Goal: Task Accomplishment & Management: Use online tool/utility

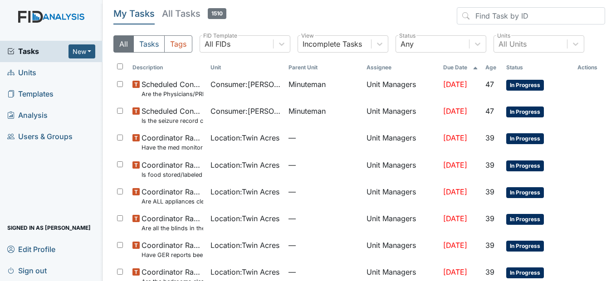
click at [22, 73] on span "Units" at bounding box center [21, 73] width 29 height 14
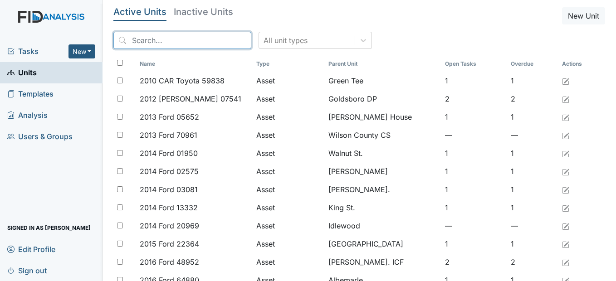
click at [150, 43] on input "search" at bounding box center [182, 40] width 138 height 17
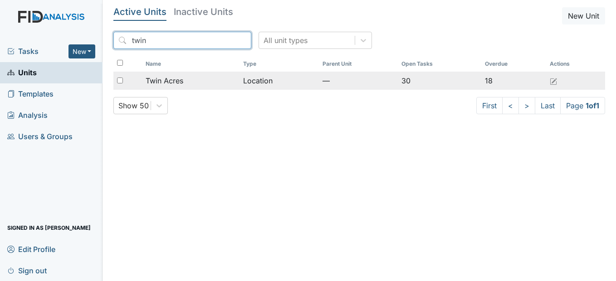
type input "twin"
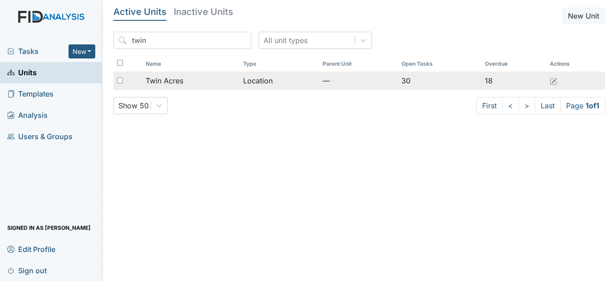
click at [180, 75] on span "Twin Acres" at bounding box center [165, 80] width 38 height 11
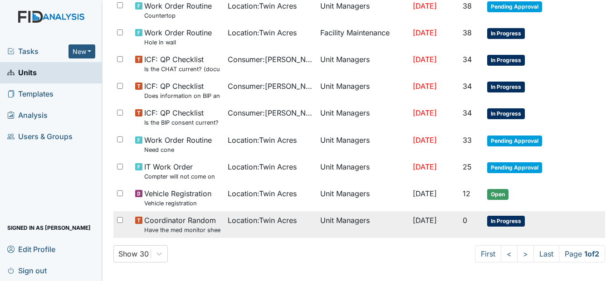
scroll to position [635, 0]
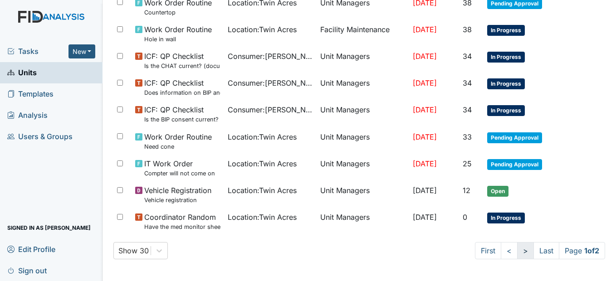
click at [517, 248] on link ">" at bounding box center [525, 250] width 17 height 17
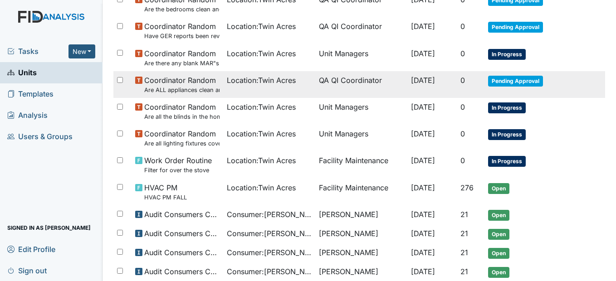
scroll to position [140, 0]
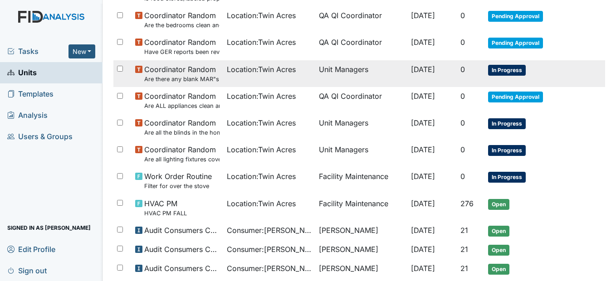
click at [248, 68] on span "Location : [GEOGRAPHIC_DATA]" at bounding box center [261, 69] width 69 height 11
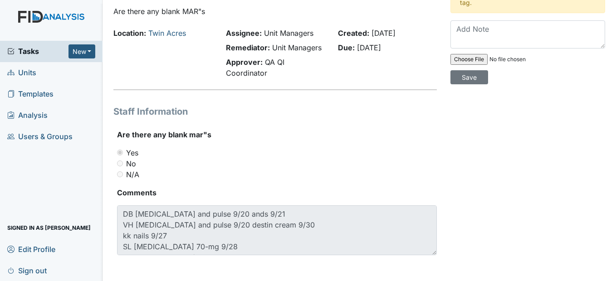
scroll to position [53, 0]
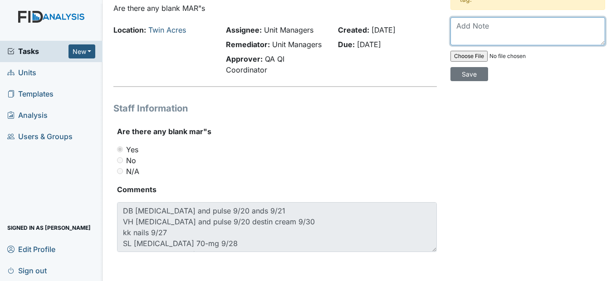
click at [454, 27] on textarea at bounding box center [527, 31] width 155 height 28
type textarea "W"
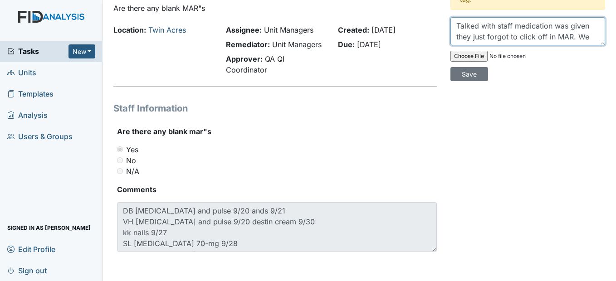
scroll to position [0, 0]
type textarea "Talked with staff medication was given they just forgot to click off in MAR."
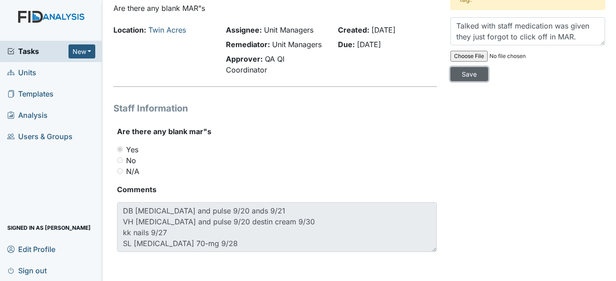
click at [466, 73] on input "Save" at bounding box center [469, 74] width 38 height 14
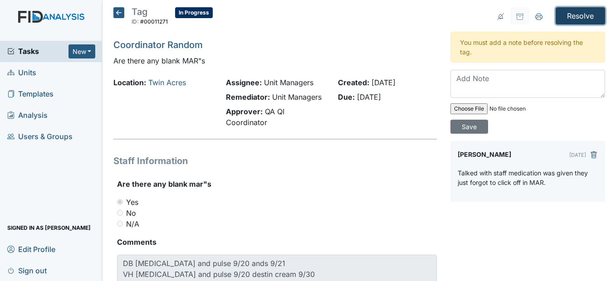
click at [565, 14] on input "Resolve" at bounding box center [580, 15] width 49 height 17
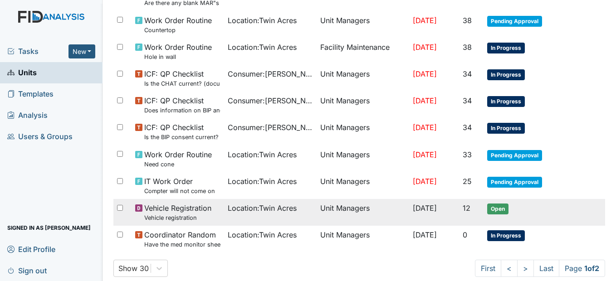
scroll to position [665, 0]
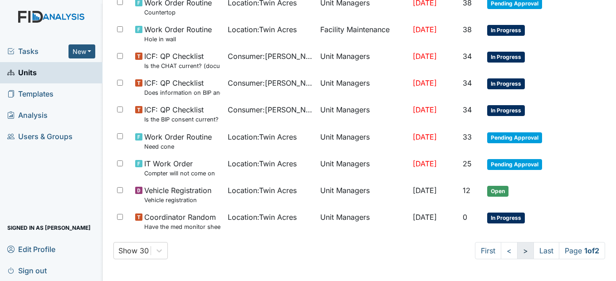
click at [517, 254] on link ">" at bounding box center [525, 250] width 17 height 17
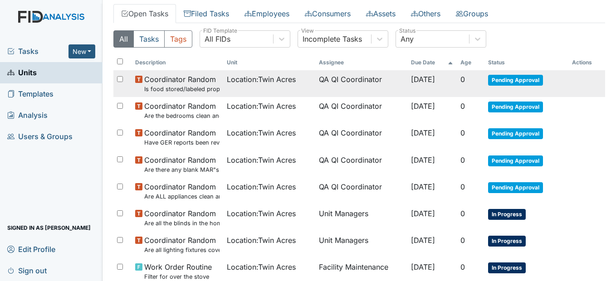
scroll to position [125, 0]
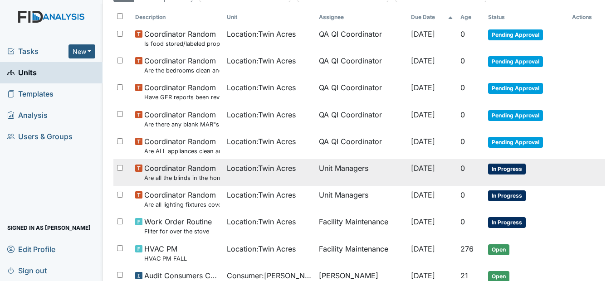
click at [286, 177] on td "Location : Twin Acres" at bounding box center [269, 172] width 92 height 27
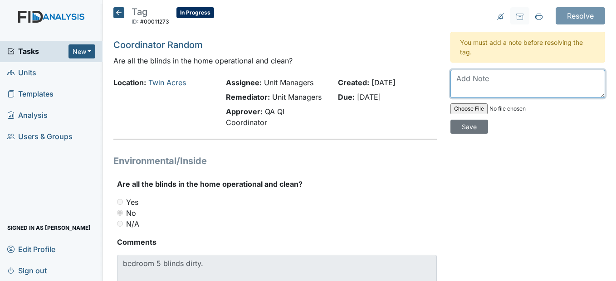
click at [461, 87] on textarea at bounding box center [527, 84] width 155 height 28
type textarea "Cleaned the blinds in bedroom 5."
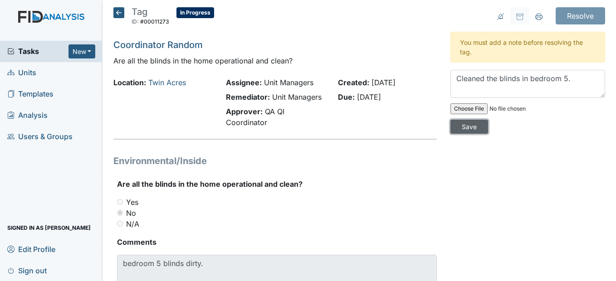
click at [470, 128] on input "Save" at bounding box center [469, 127] width 38 height 14
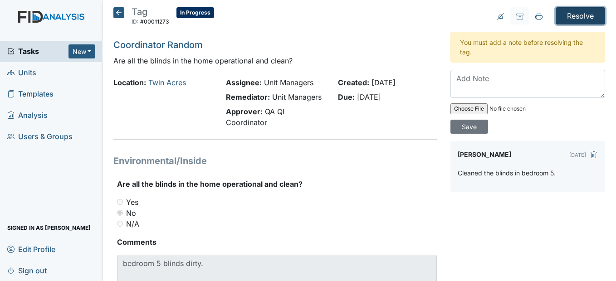
click at [562, 13] on input "Resolve" at bounding box center [580, 15] width 49 height 17
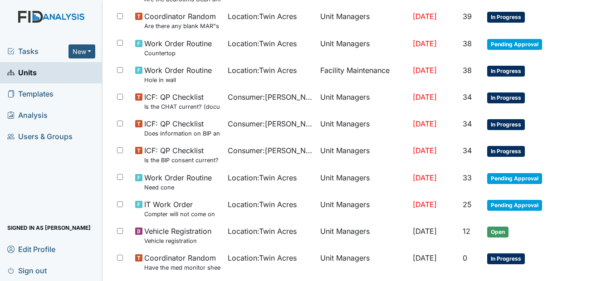
scroll to position [665, 0]
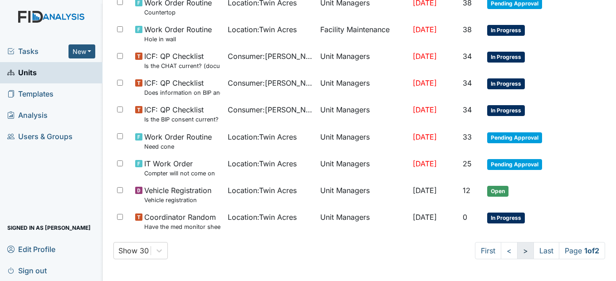
click at [517, 250] on link ">" at bounding box center [525, 250] width 17 height 17
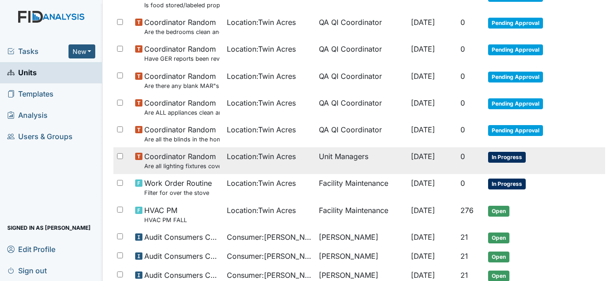
scroll to position [170, 0]
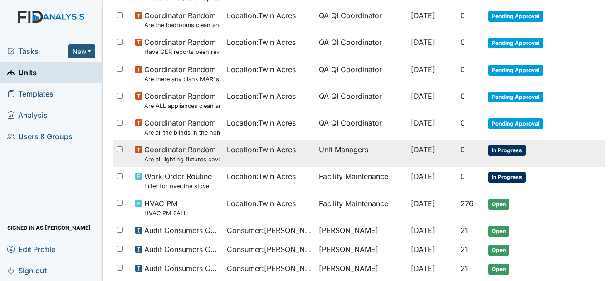
click at [264, 148] on span "Location : Twin Acres" at bounding box center [261, 149] width 69 height 11
